Goal: Task Accomplishment & Management: Manage account settings

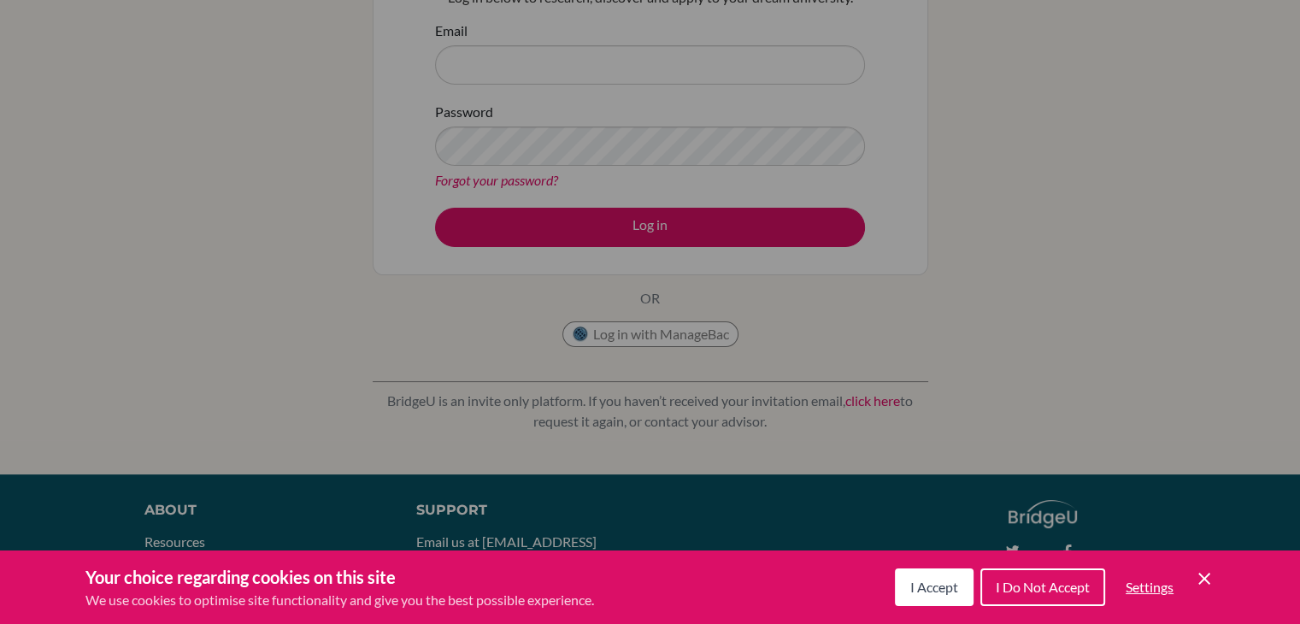
click at [1219, 576] on div "Your choice regarding cookies on this site We use cookies to optimise site func…" at bounding box center [650, 587] width 1300 height 74
click at [1190, 579] on div "I Accept I Do Not Accept Settings Cookie Control Close Icon" at bounding box center [1055, 587] width 320 height 44
click at [1205, 572] on icon "Cookie Control Close Icon" at bounding box center [1204, 578] width 21 height 21
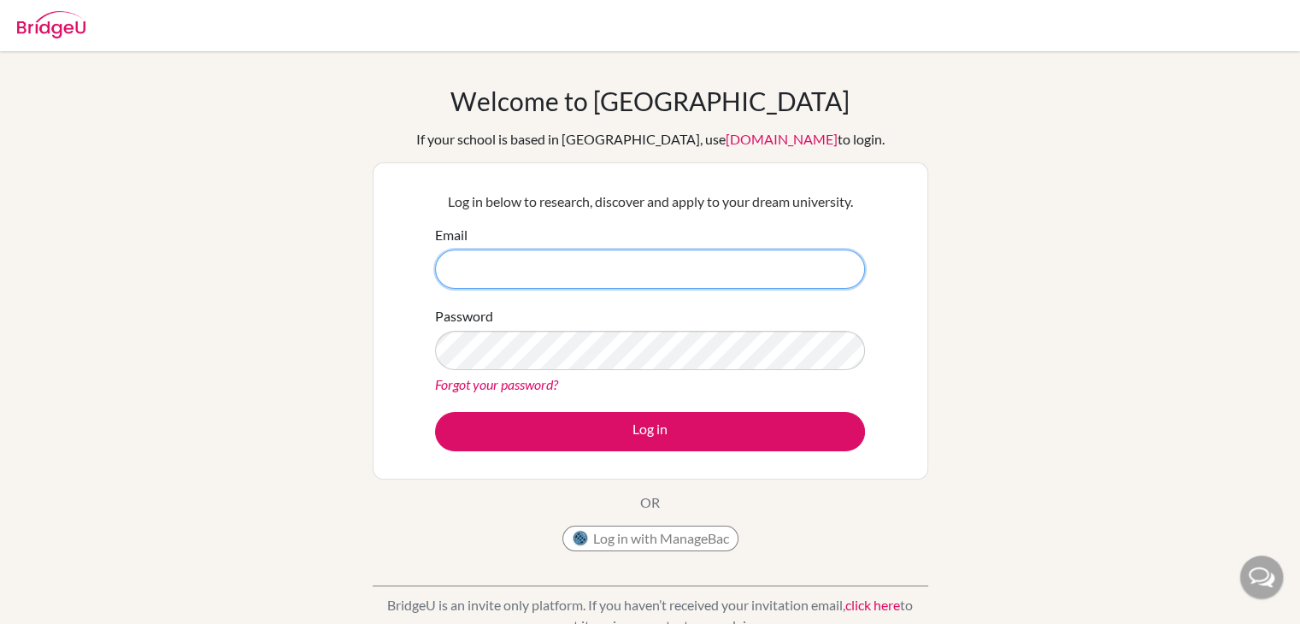
click at [714, 264] on input "Email" at bounding box center [650, 269] width 430 height 39
type input "amikolji@cicvalencia.org"
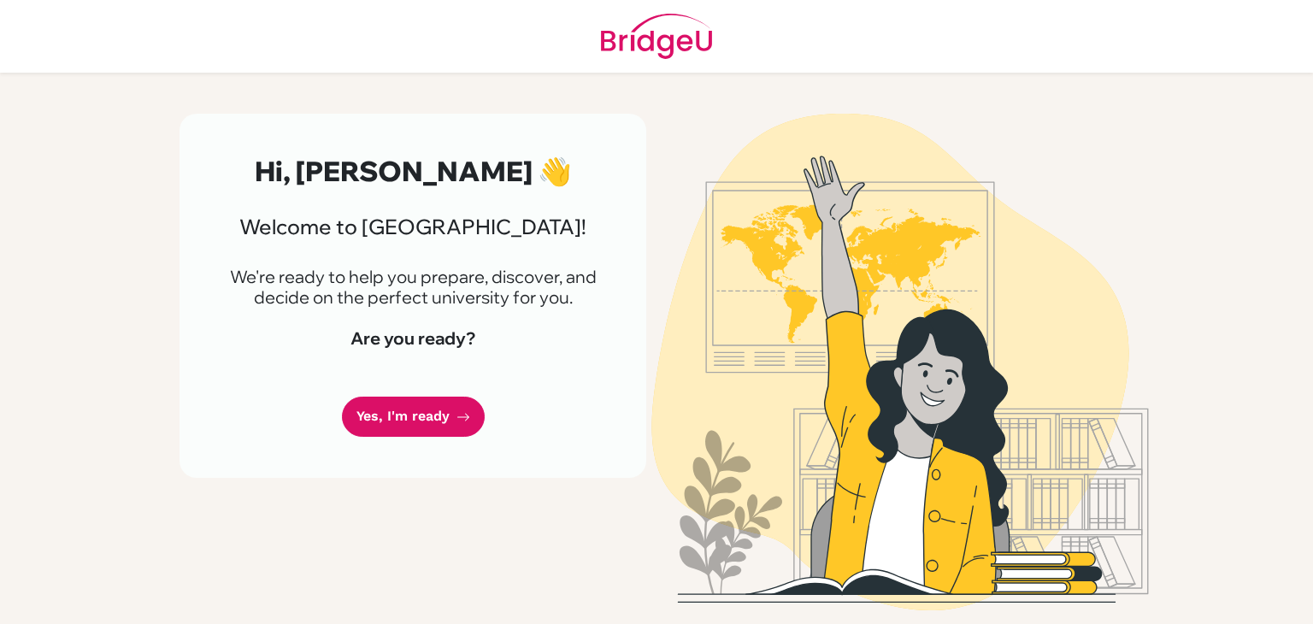
click at [417, 421] on link "Yes, I'm ready" at bounding box center [413, 417] width 143 height 40
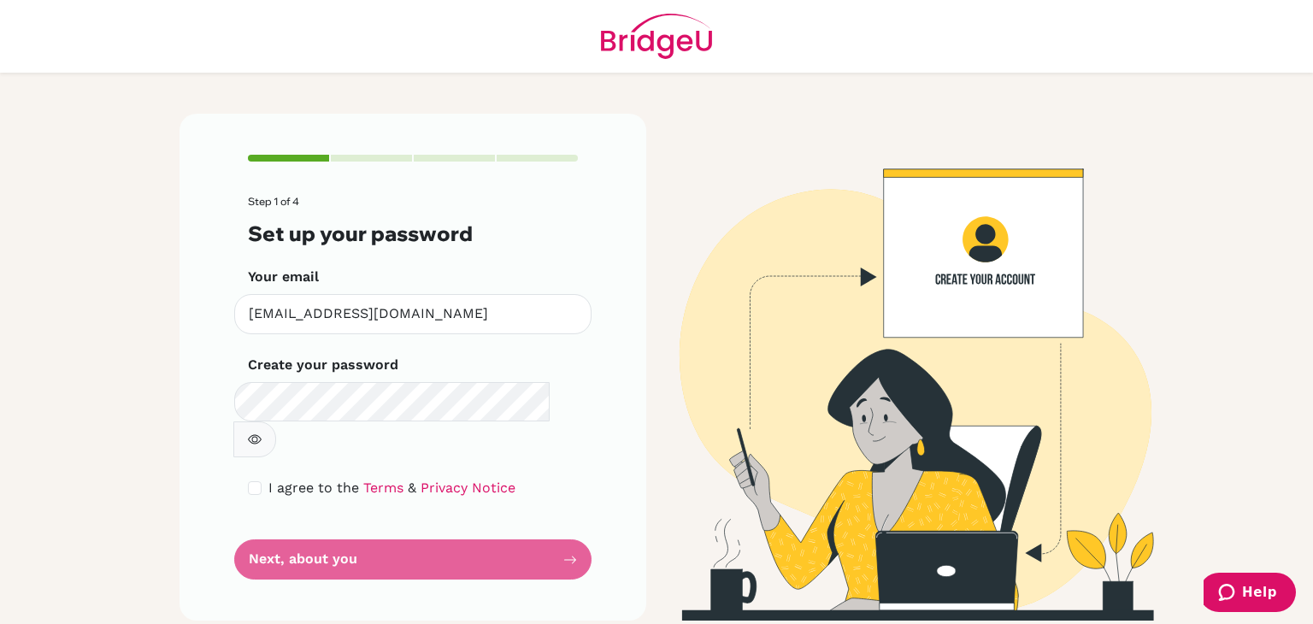
click at [391, 368] on label "Create your password" at bounding box center [323, 365] width 150 height 21
click at [250, 478] on div "I agree to the Terms & Privacy Notice" at bounding box center [413, 488] width 330 height 21
click at [251, 481] on input "checkbox" at bounding box center [255, 488] width 14 height 14
checkbox input "true"
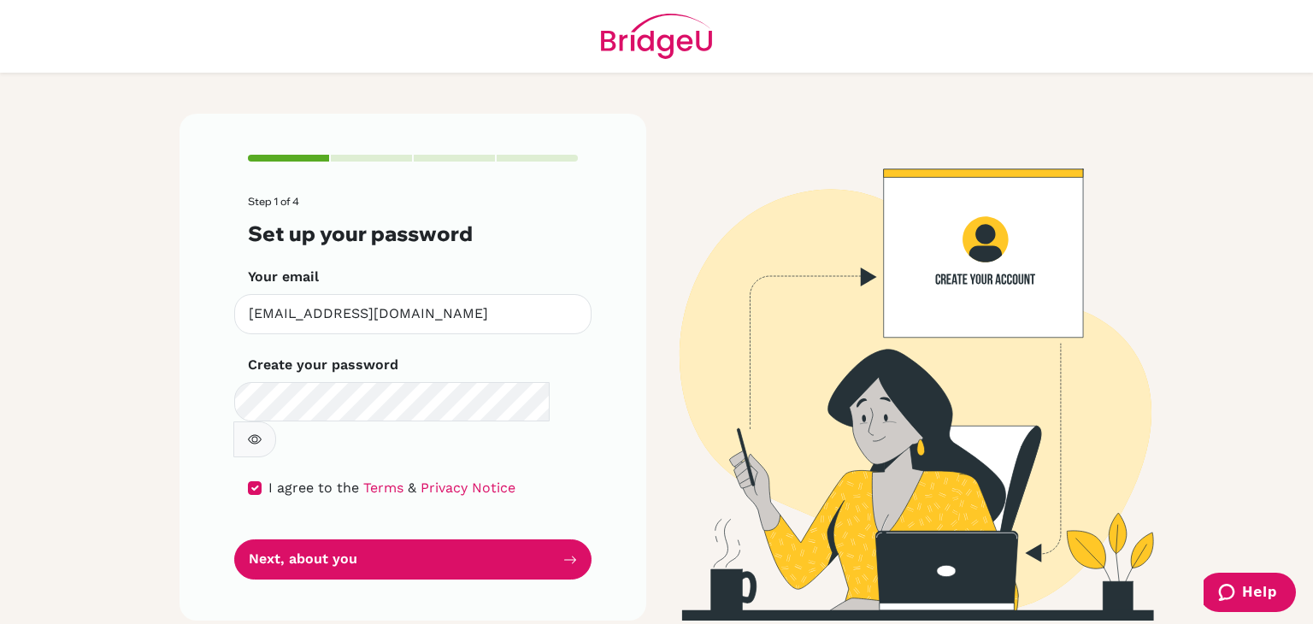
click at [276, 421] on button "button" at bounding box center [254, 439] width 43 height 36
click at [257, 437] on icon "button" at bounding box center [254, 440] width 6 height 6
click at [482, 539] on button "Next, about you" at bounding box center [412, 559] width 357 height 40
